Goal: Task Accomplishment & Management: Use online tool/utility

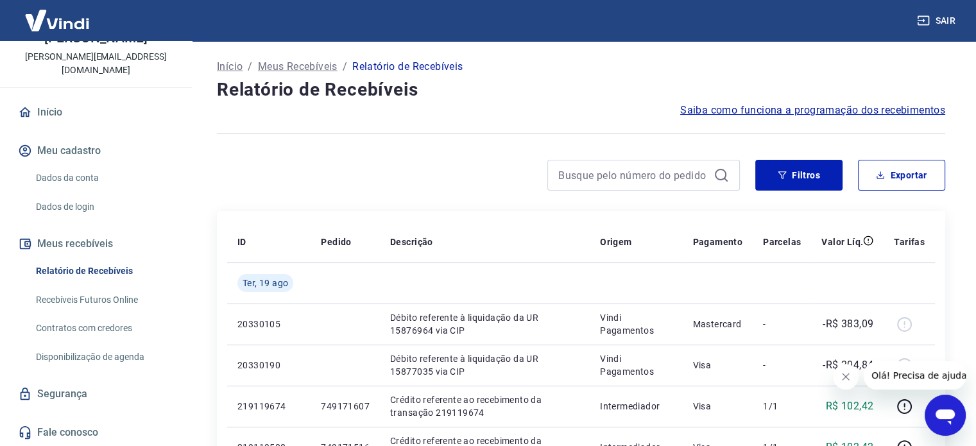
scroll to position [77, 0]
click at [606, 183] on input at bounding box center [633, 175] width 150 height 19
click at [811, 171] on button "Filtros" at bounding box center [798, 175] width 87 height 31
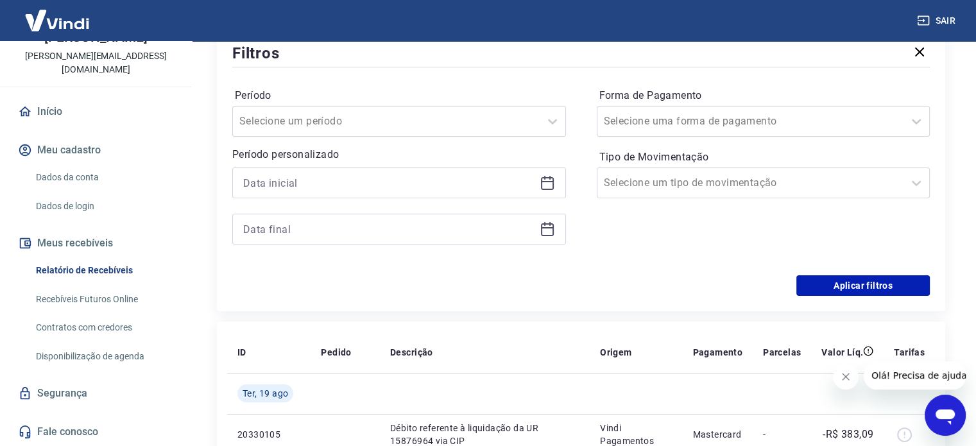
scroll to position [193, 0]
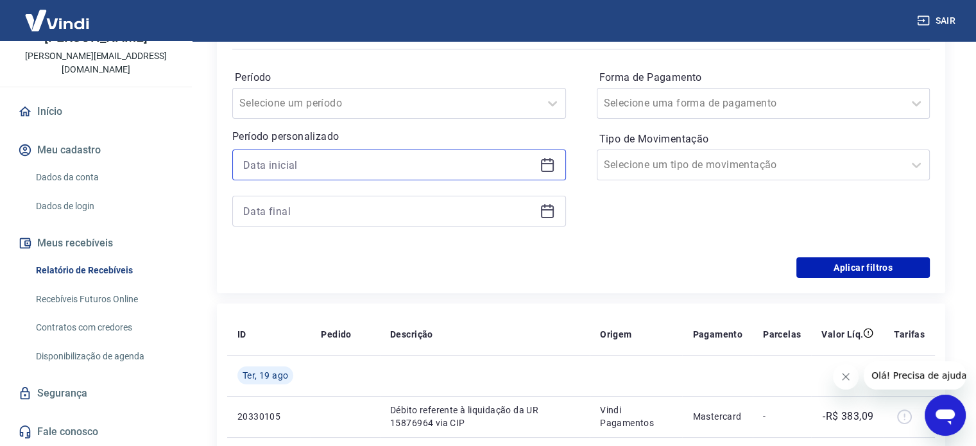
click at [309, 164] on input at bounding box center [388, 164] width 291 height 19
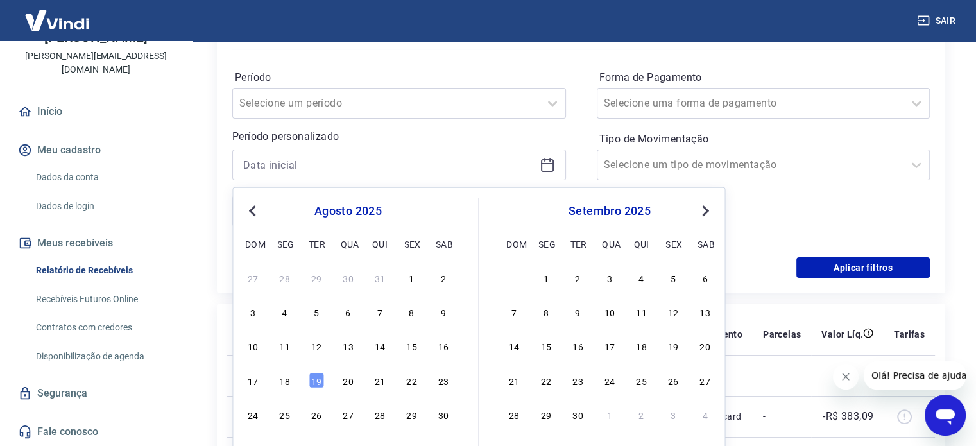
click at [304, 149] on div "Período personalizado Previous Month Next Month [DATE] dom seg ter qua qui sex …" at bounding box center [399, 178] width 334 height 98
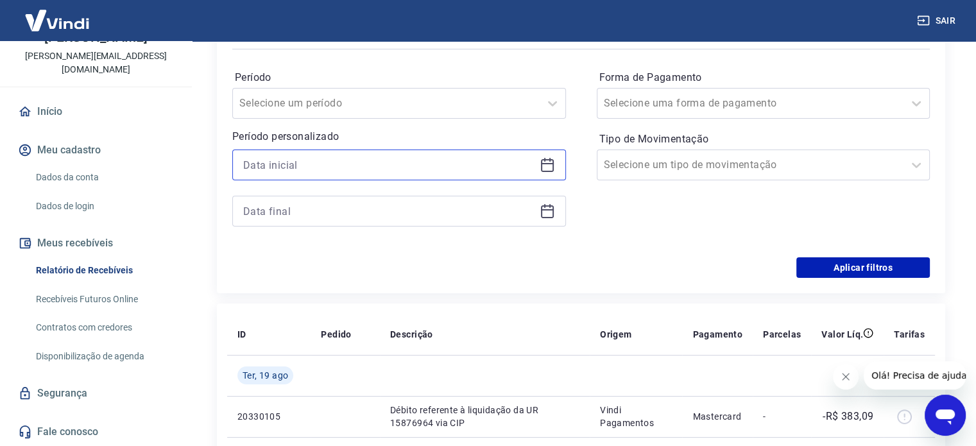
click at [320, 164] on input at bounding box center [388, 164] width 291 height 19
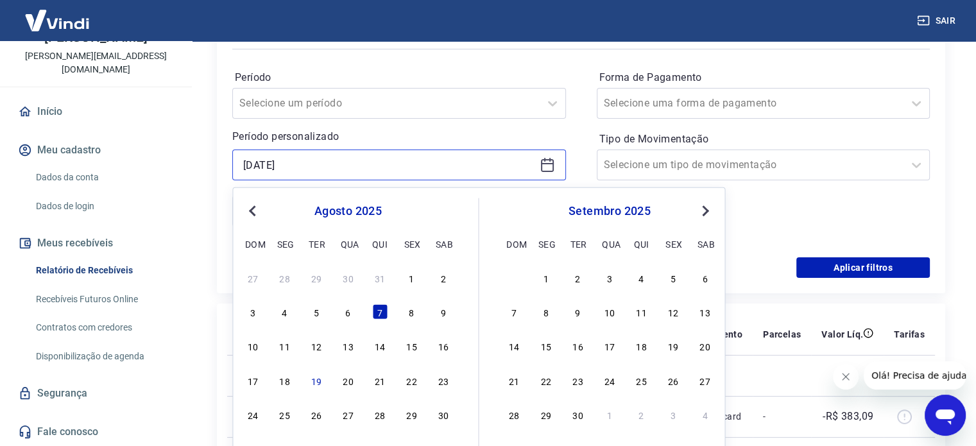
drag, startPoint x: 273, startPoint y: 168, endPoint x: 196, endPoint y: 166, distance: 77.0
drag, startPoint x: 339, startPoint y: 166, endPoint x: 210, endPoint y: 166, distance: 129.0
click at [254, 210] on span "Previous Month" at bounding box center [254, 210] width 0 height 15
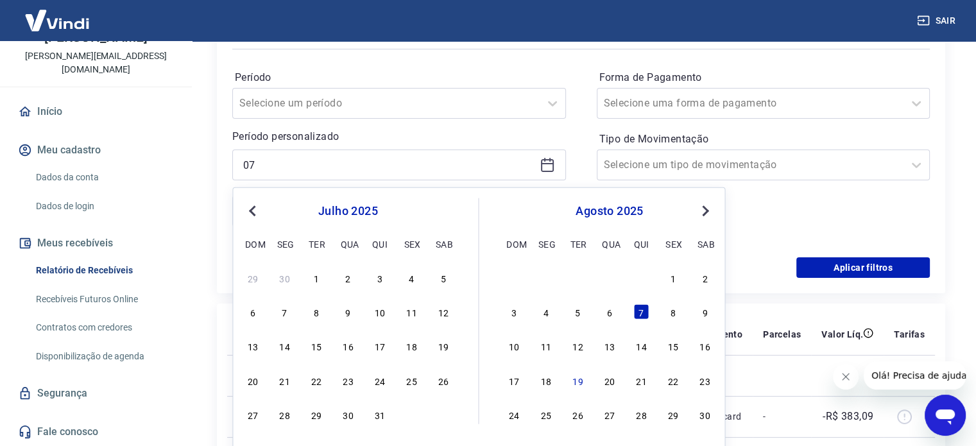
click at [254, 210] on span "Previous Month" at bounding box center [254, 210] width 0 height 15
click at [383, 281] on div "1" at bounding box center [379, 277] width 15 height 15
type input "[DATE]"
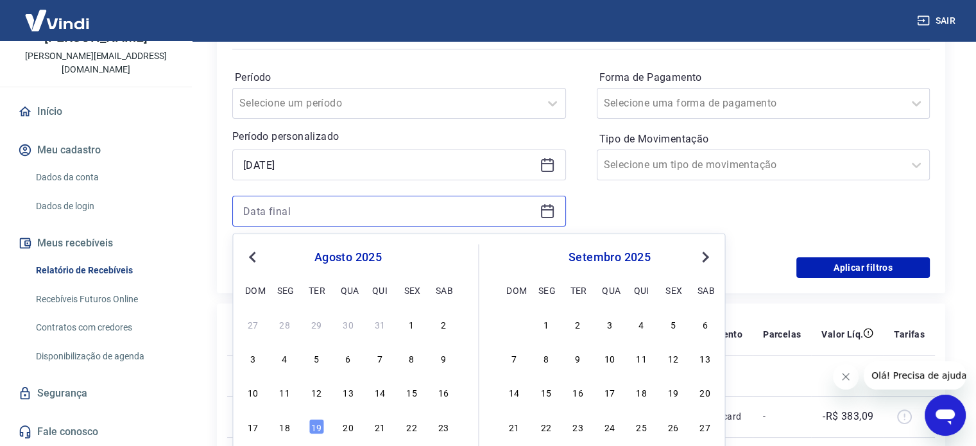
click at [311, 212] on input at bounding box center [388, 211] width 291 height 19
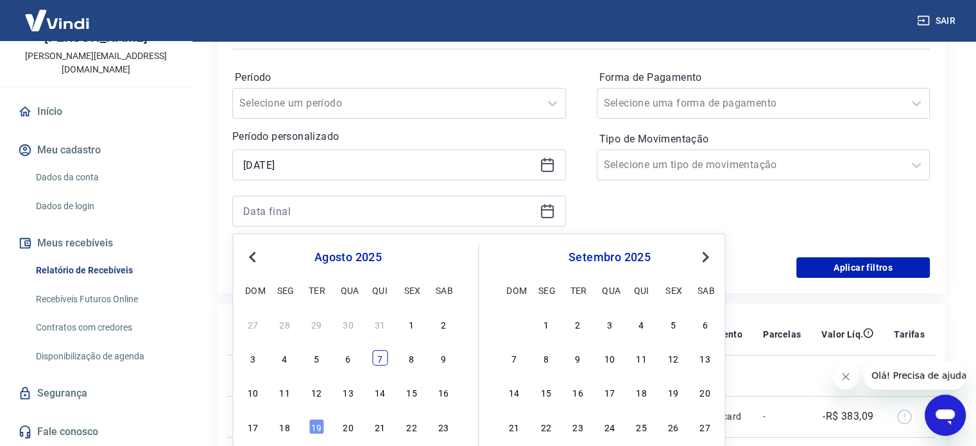
click at [383, 356] on div "7" at bounding box center [379, 357] width 15 height 15
type input "[DATE]"
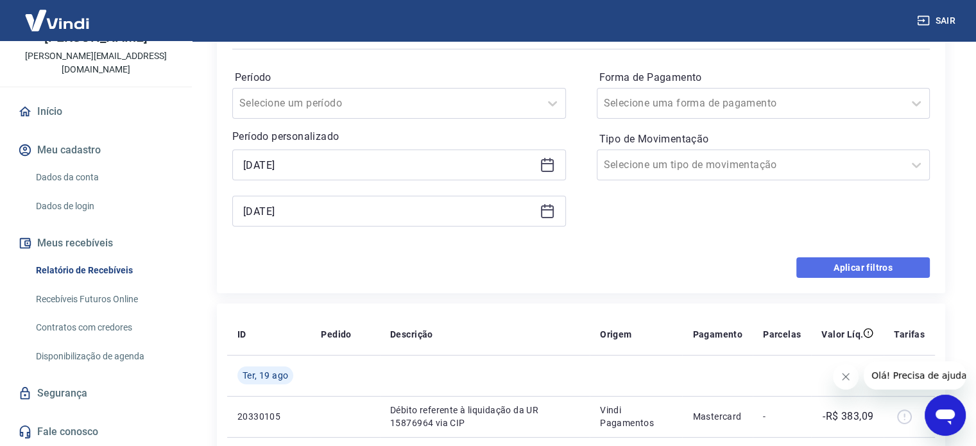
click at [920, 271] on button "Aplicar filtros" at bounding box center [862, 267] width 133 height 21
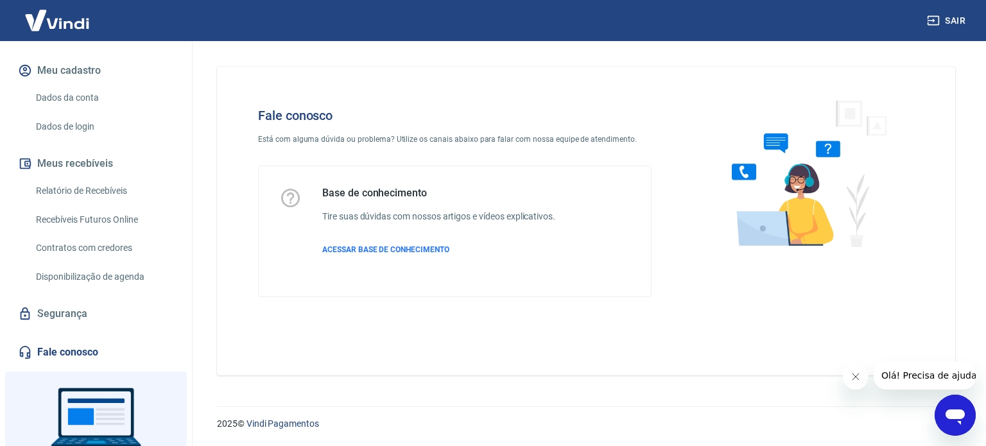
scroll to position [193, 0]
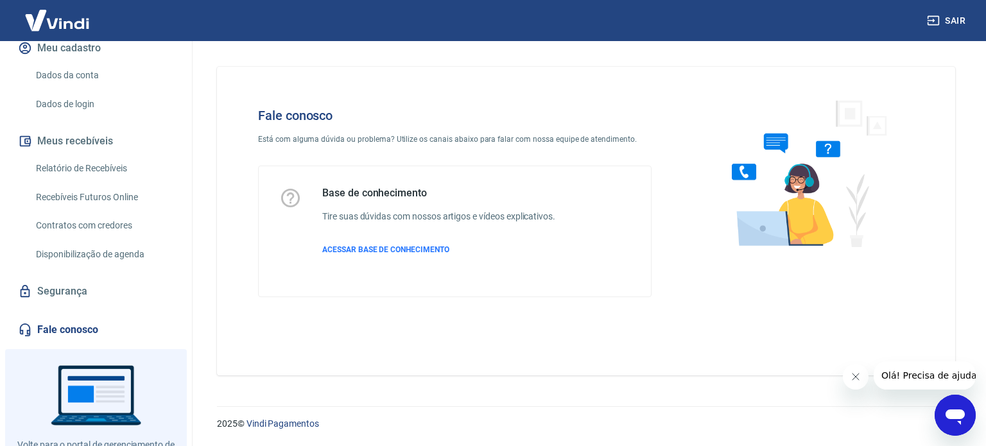
click at [90, 318] on link "Fale conosco" at bounding box center [95, 330] width 161 height 28
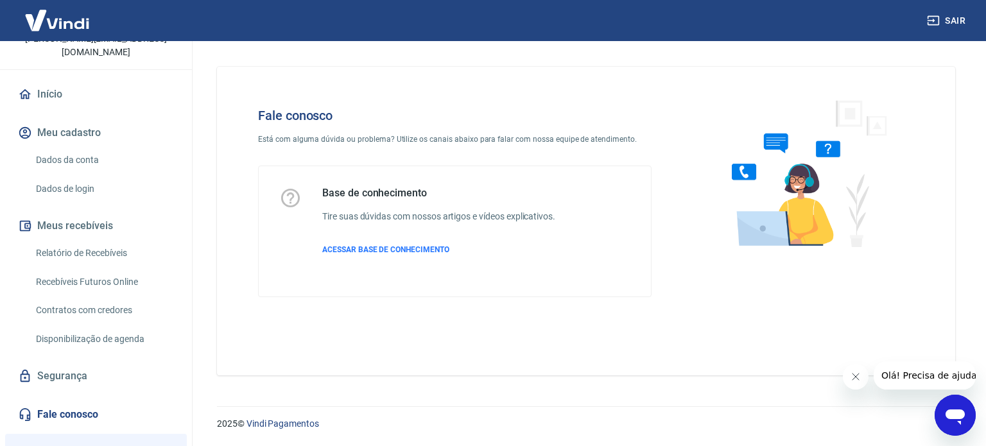
scroll to position [232, 0]
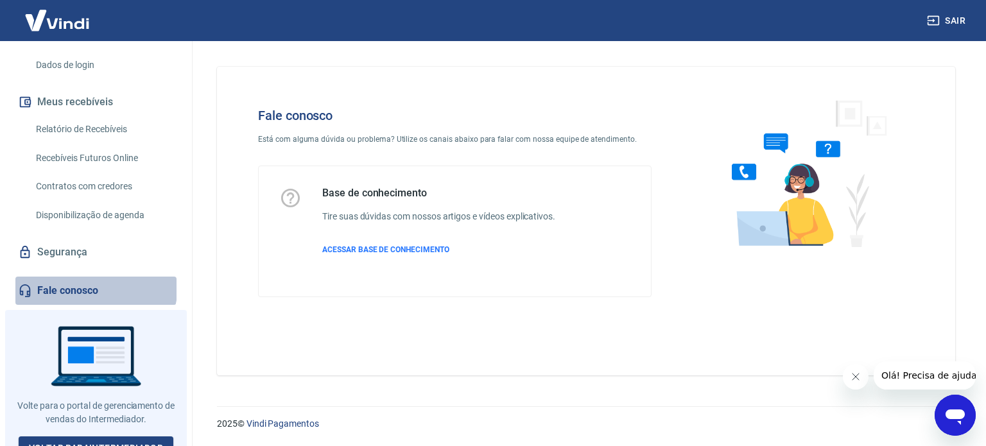
click at [95, 277] on link "Fale conosco" at bounding box center [95, 291] width 161 height 28
